Goal: Task Accomplishment & Management: Manage account settings

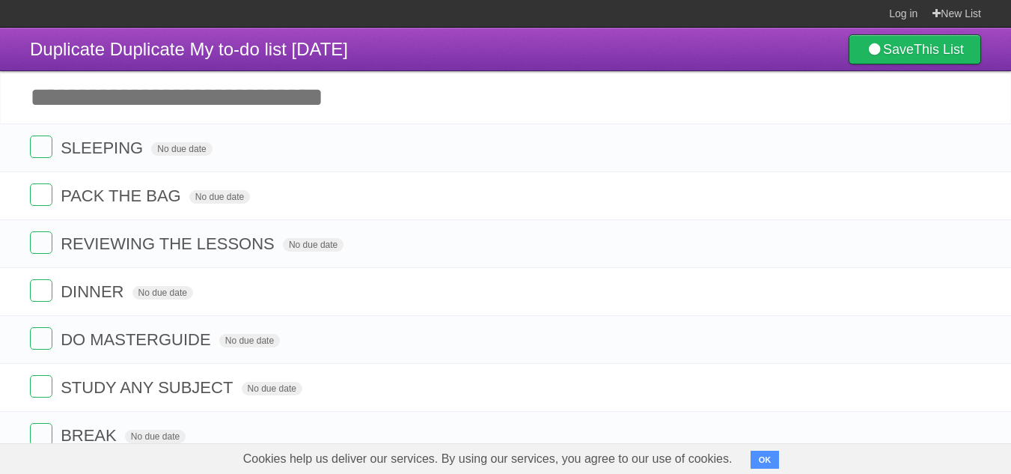
scroll to position [270, 0]
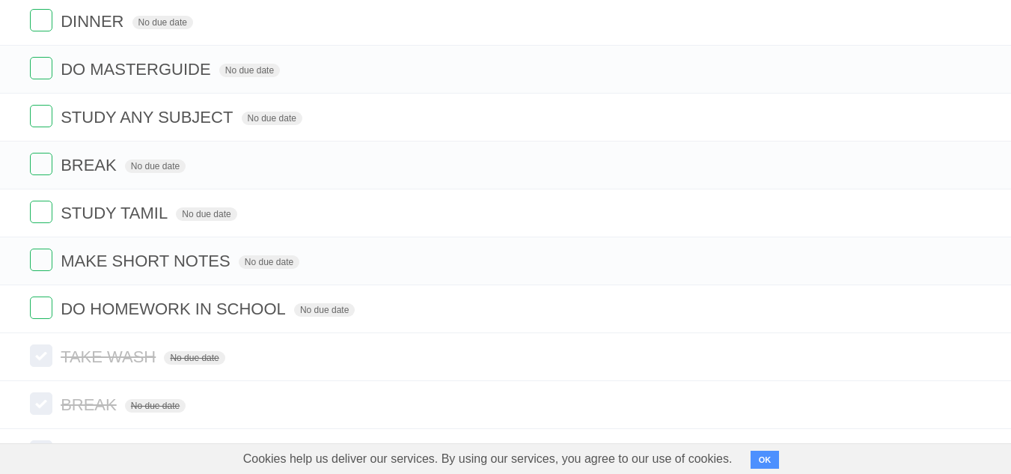
click at [32, 312] on label at bounding box center [41, 307] width 22 height 22
click at [930, 258] on icon "button" at bounding box center [935, 261] width 21 height 19
click at [847, 256] on label "Purple" at bounding box center [850, 260] width 16 height 16
click at [843, 258] on label "Purple" at bounding box center [850, 260] width 16 height 16
click at [770, 262] on label "White" at bounding box center [769, 260] width 16 height 16
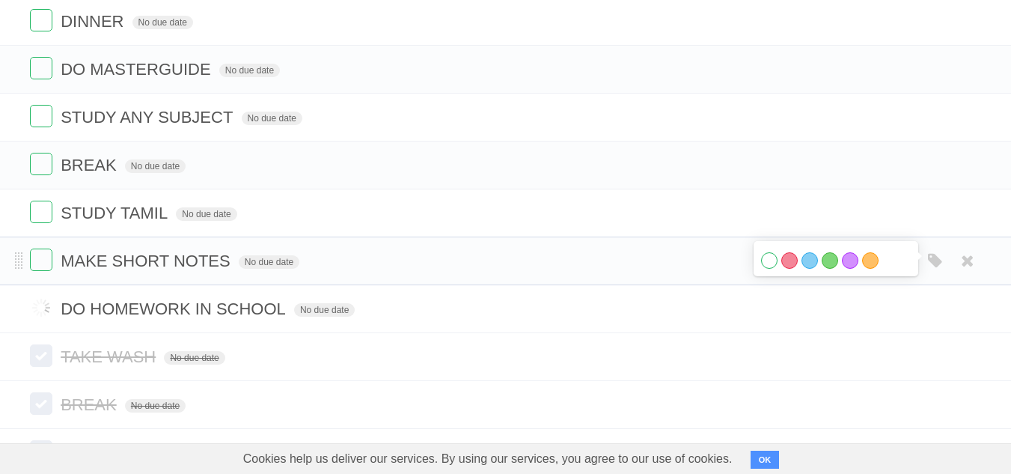
click at [770, 262] on label "White" at bounding box center [769, 260] width 16 height 16
click at [970, 264] on icon at bounding box center [968, 261] width 21 height 25
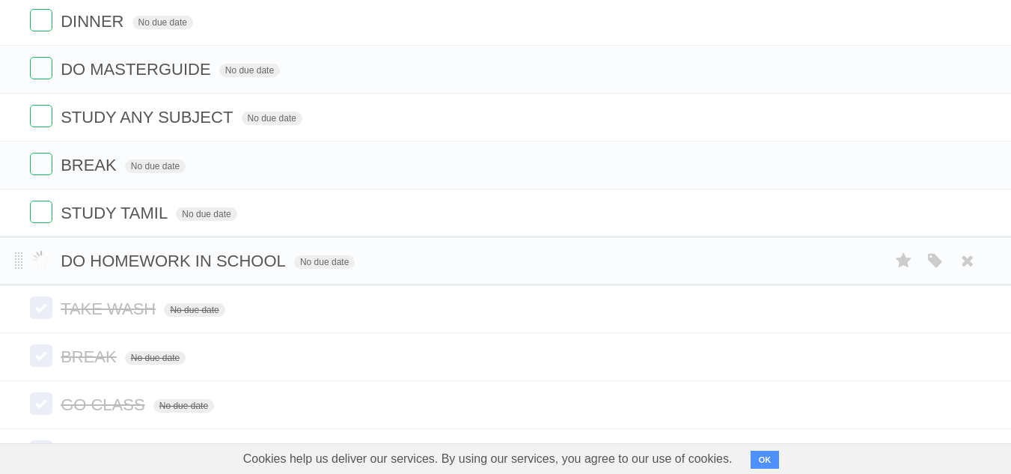
click at [39, 258] on label at bounding box center [41, 260] width 22 height 22
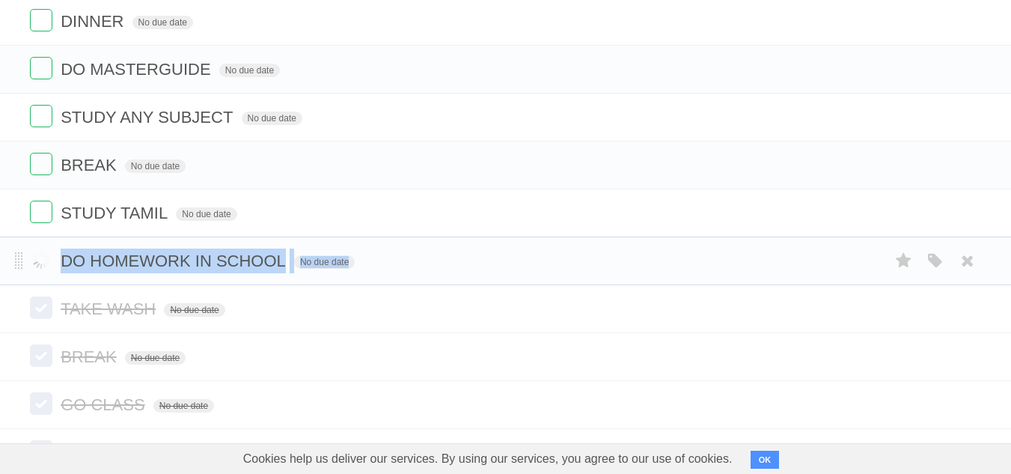
drag, startPoint x: 39, startPoint y: 258, endPoint x: 557, endPoint y: 258, distance: 518.1
click at [557, 258] on form "DO HOMEWORK IN SCHOOL No due date White Red Blue Green Purple Orange" at bounding box center [506, 261] width 952 height 25
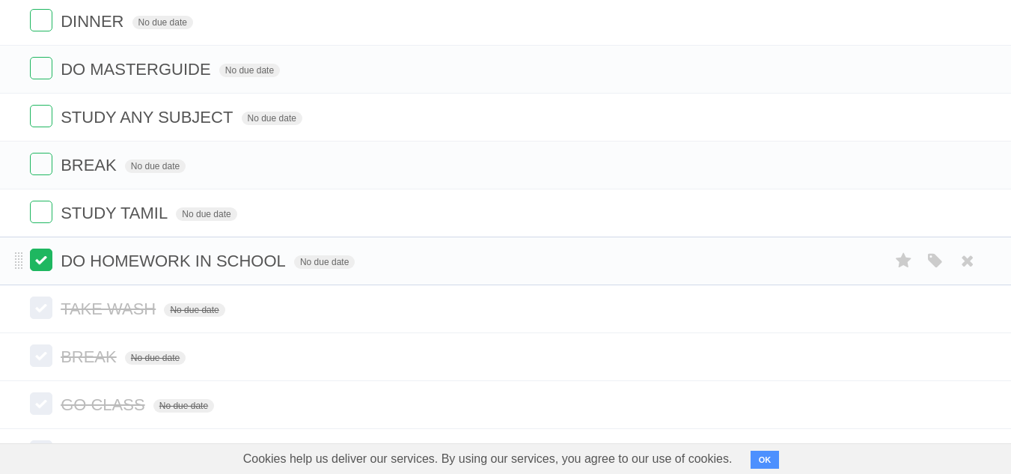
click at [42, 264] on label at bounding box center [41, 260] width 22 height 22
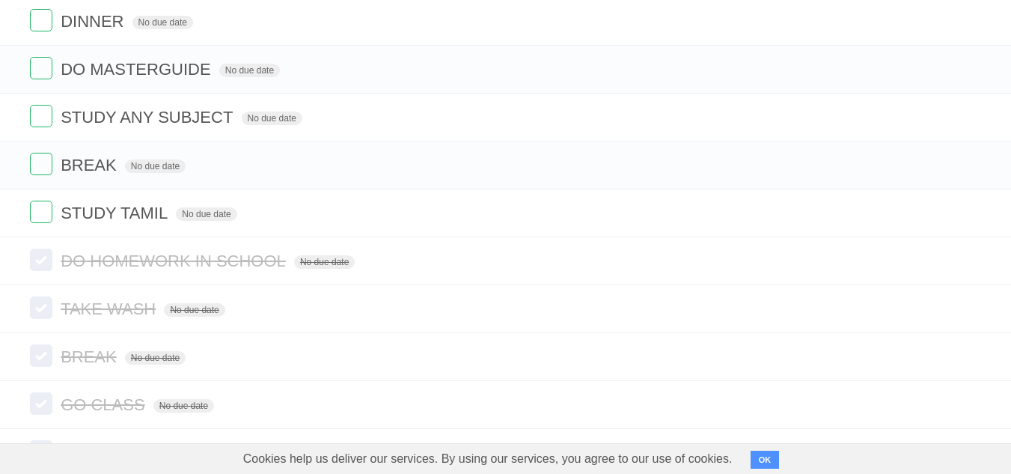
click at [762, 460] on button "OK" at bounding box center [765, 460] width 29 height 18
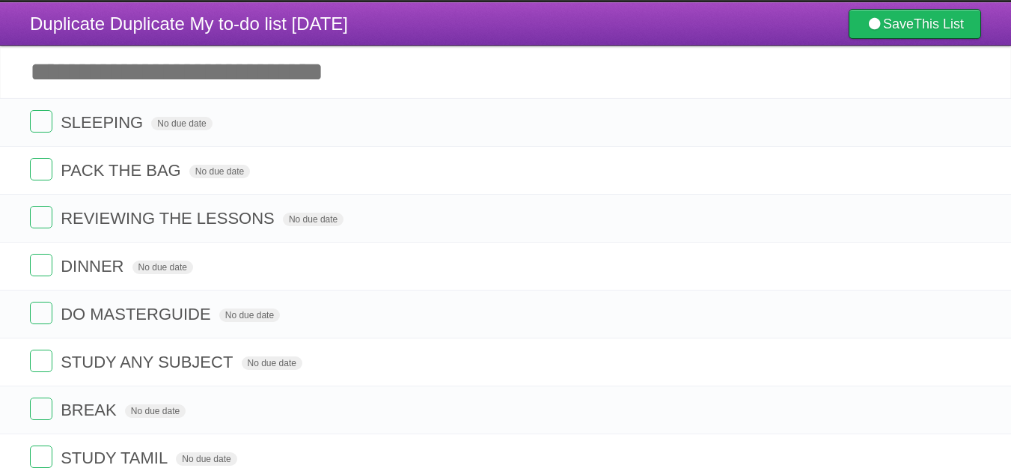
scroll to position [0, 0]
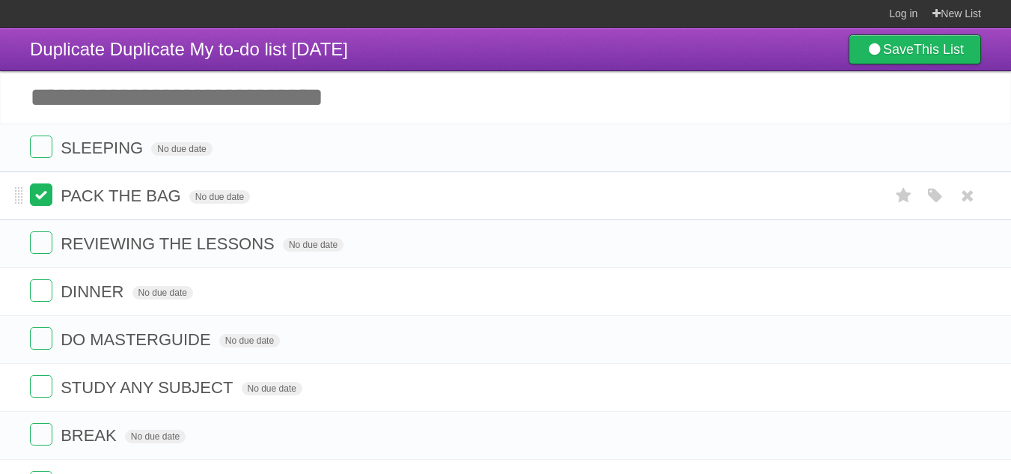
click at [33, 198] on label at bounding box center [41, 194] width 22 height 22
click at [38, 299] on label at bounding box center [41, 290] width 22 height 22
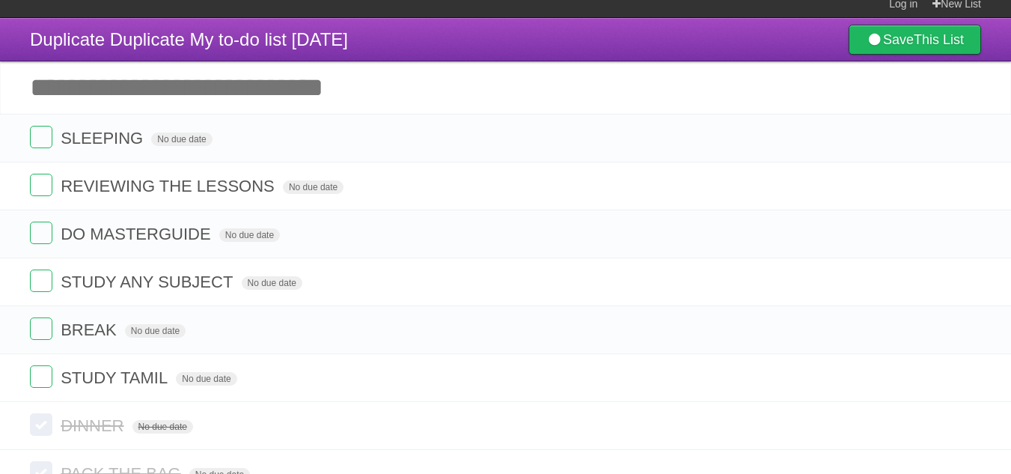
scroll to position [3, 0]
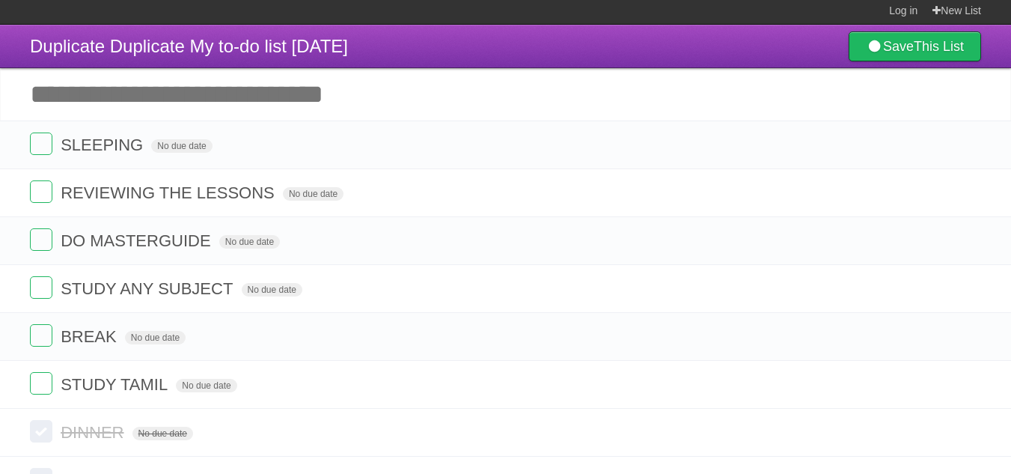
drag, startPoint x: 337, startPoint y: 7, endPoint x: 374, endPoint y: 43, distance: 51.4
click at [348, 43] on span "Duplicate Duplicate My to-do list [DATE]" at bounding box center [189, 46] width 318 height 20
click at [352, 39] on header "Duplicate Duplicate My to-do list [DATE] Save This List" at bounding box center [505, 46] width 1011 height 43
click at [348, 44] on span "Duplicate Duplicate My to-do list [DATE]" at bounding box center [189, 46] width 318 height 20
click at [351, 48] on header "Duplicate Duplicate My to-do list [DATE] Save This List" at bounding box center [505, 46] width 1011 height 43
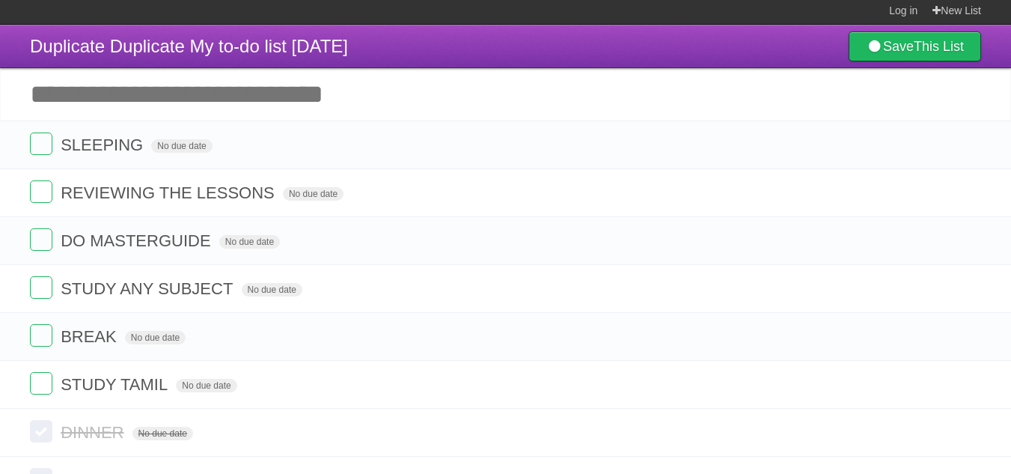
click at [387, 31] on header "Duplicate Duplicate My to-do list [DATE] Save This List" at bounding box center [505, 46] width 1011 height 43
click at [389, 32] on header "Duplicate Duplicate My to-do list [DATE] Save This List" at bounding box center [505, 46] width 1011 height 43
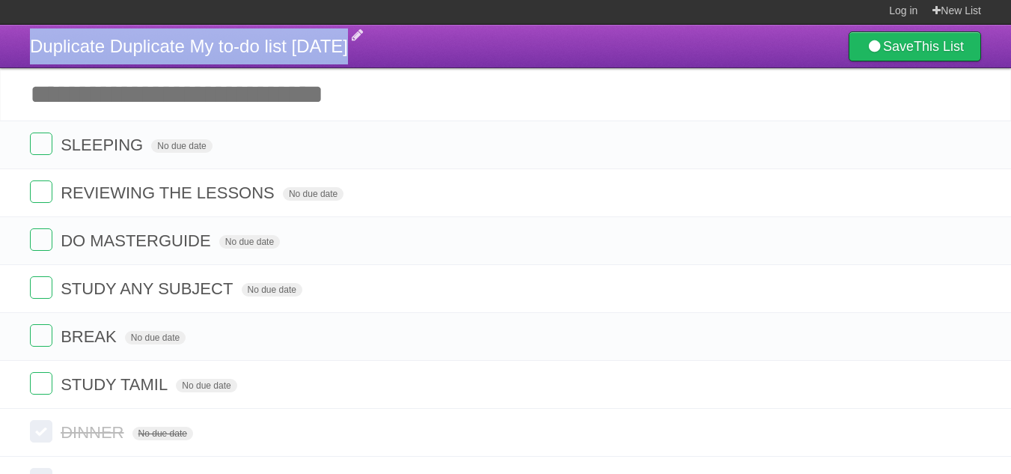
drag, startPoint x: 389, startPoint y: 32, endPoint x: 334, endPoint y: 45, distance: 56.8
click at [334, 45] on header "Duplicate Duplicate My to-do list [DATE] Save This List" at bounding box center [505, 46] width 1011 height 43
click at [334, 45] on span "Duplicate Duplicate My to-do list [DATE]" at bounding box center [189, 46] width 318 height 20
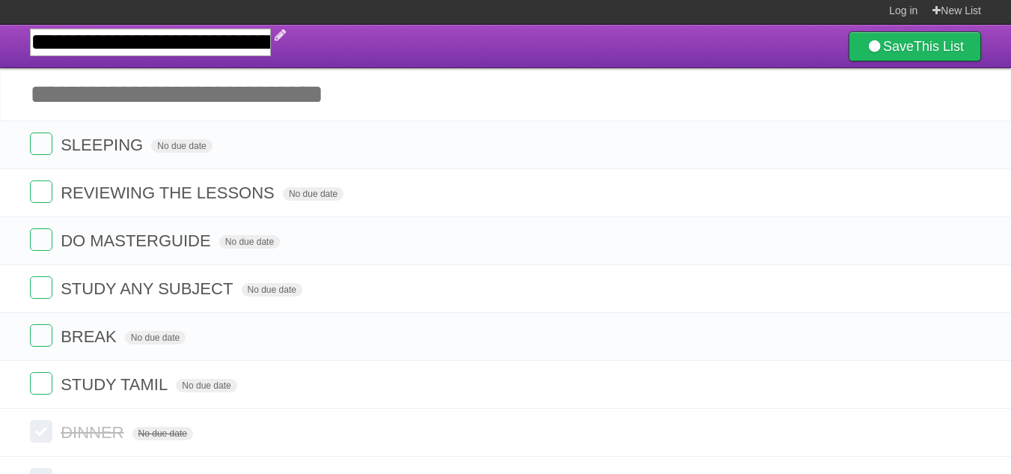
click at [334, 45] on header "**********" at bounding box center [505, 46] width 1011 height 43
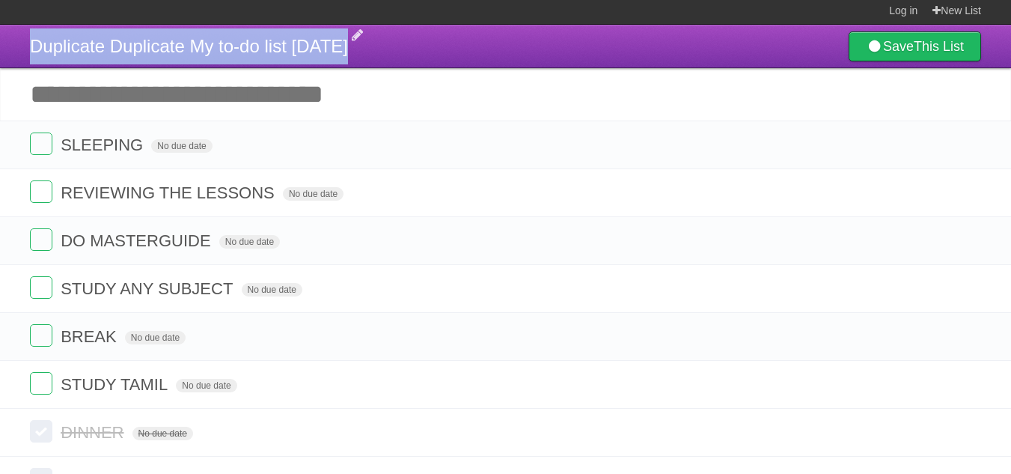
click at [334, 45] on span "Duplicate Duplicate My to-do list [DATE]" at bounding box center [189, 46] width 318 height 20
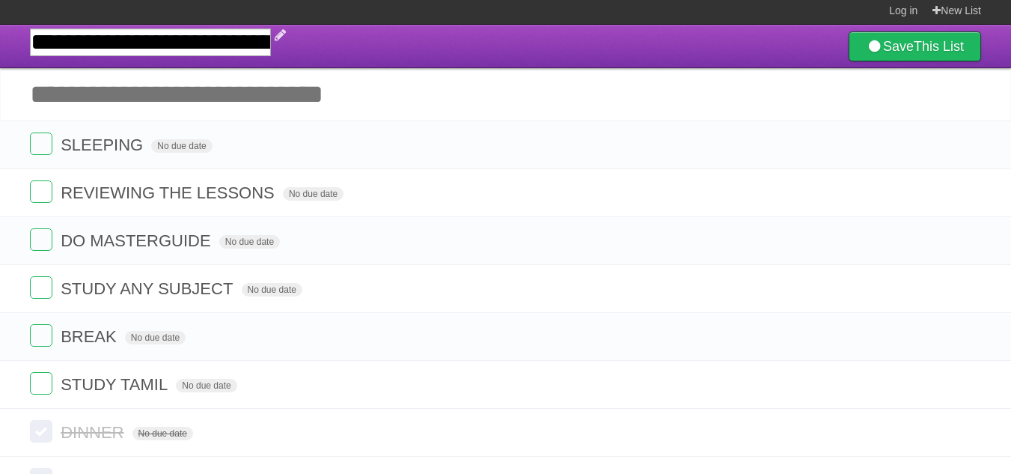
click at [271, 36] on input "**********" at bounding box center [150, 42] width 241 height 28
click at [271, 43] on input "**********" at bounding box center [150, 42] width 241 height 28
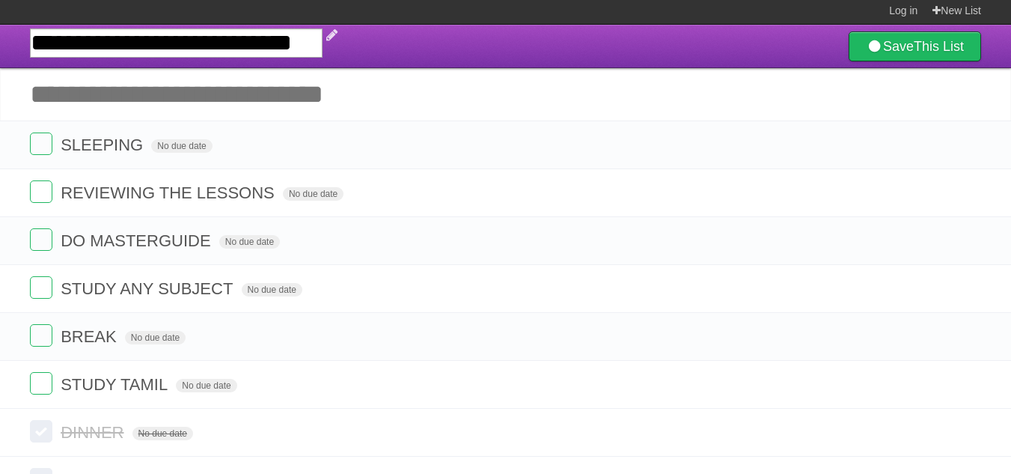
scroll to position [0, 0]
click at [252, 37] on input "**********" at bounding box center [176, 42] width 293 height 29
click at [190, 44] on input "**********" at bounding box center [176, 42] width 293 height 29
click at [179, 42] on input "**********" at bounding box center [176, 42] width 293 height 29
type input "**********"
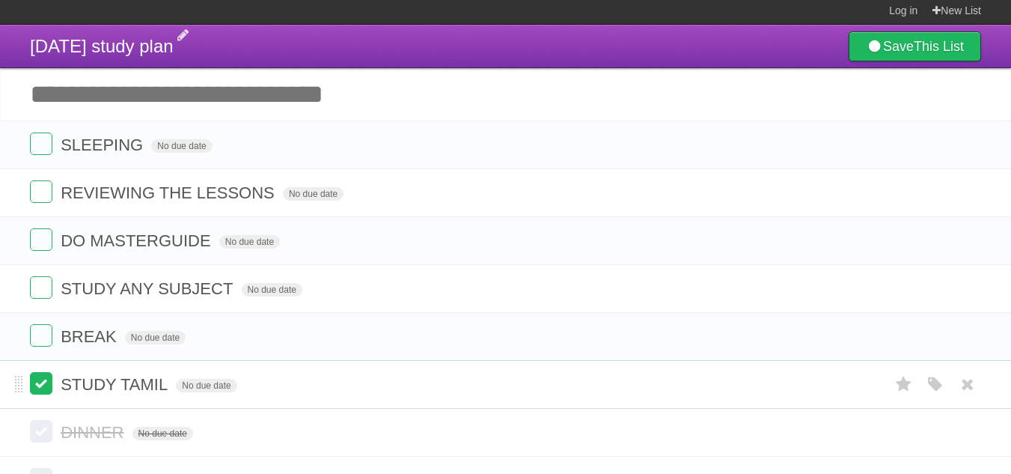
click at [40, 392] on label at bounding box center [41, 383] width 22 height 22
